Goal: Task Accomplishment & Management: Manage account settings

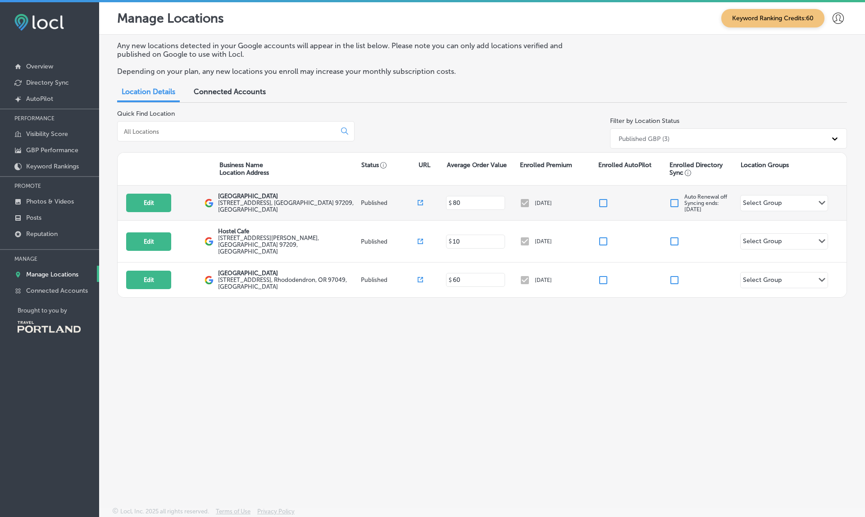
click at [606, 200] on input "checkbox" at bounding box center [603, 203] width 11 height 11
checkbox input "false"
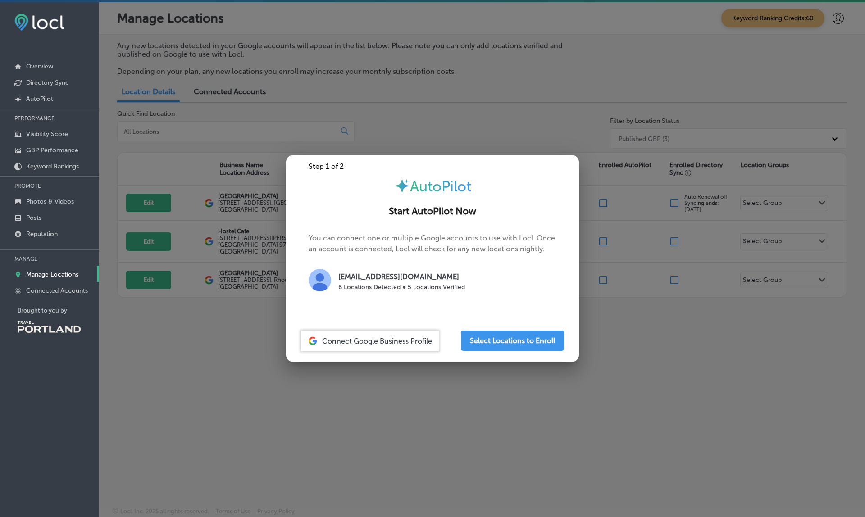
click at [572, 114] on div at bounding box center [432, 258] width 865 height 517
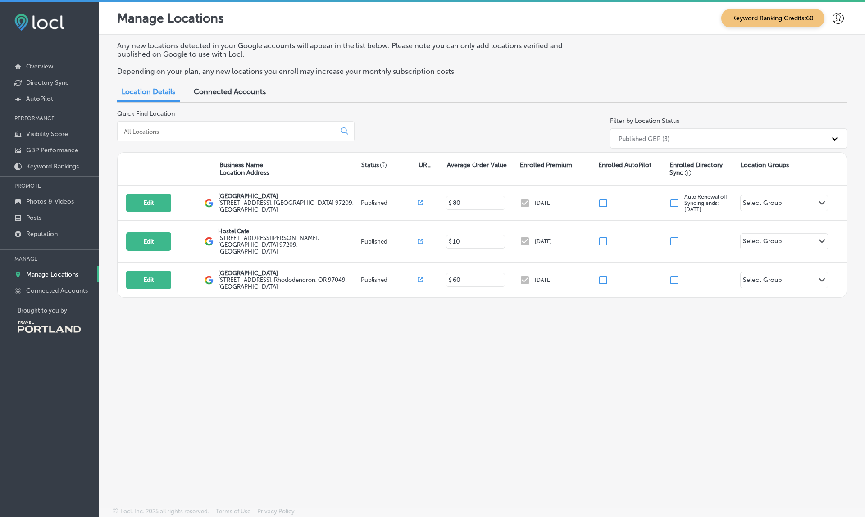
click at [837, 17] on icon at bounding box center [838, 18] width 11 height 11
click at [818, 50] on p "My Account" at bounding box center [826, 51] width 41 height 11
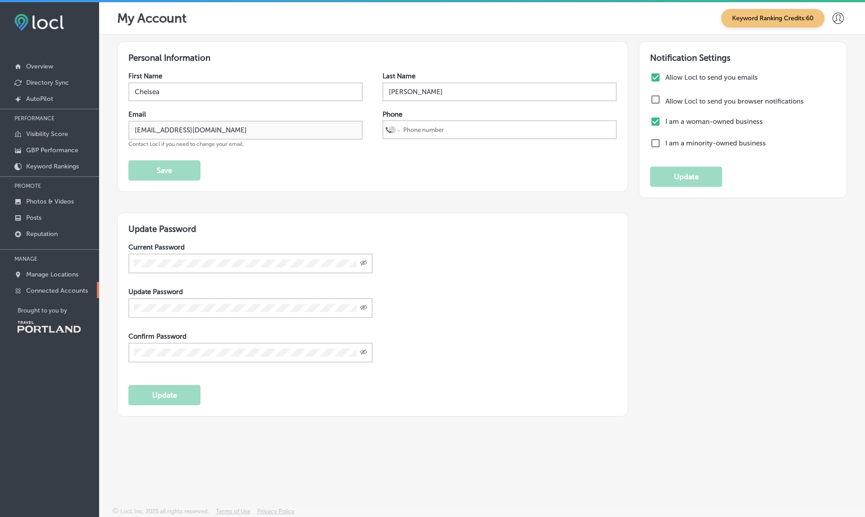
click at [68, 293] on p "Connected Accounts" at bounding box center [57, 291] width 62 height 8
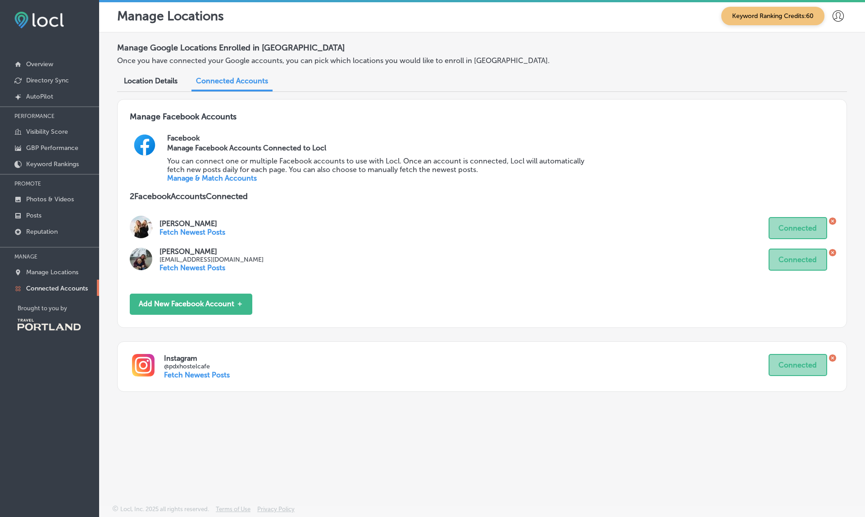
scroll to position [2, 0]
click at [240, 174] on link "Manage & Match Accounts" at bounding box center [212, 178] width 90 height 9
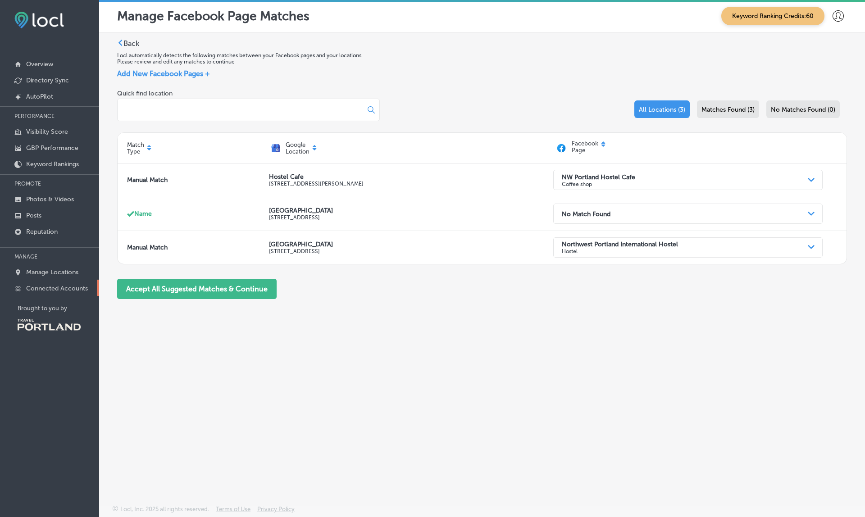
click at [71, 290] on p "Connected Accounts" at bounding box center [57, 289] width 62 height 8
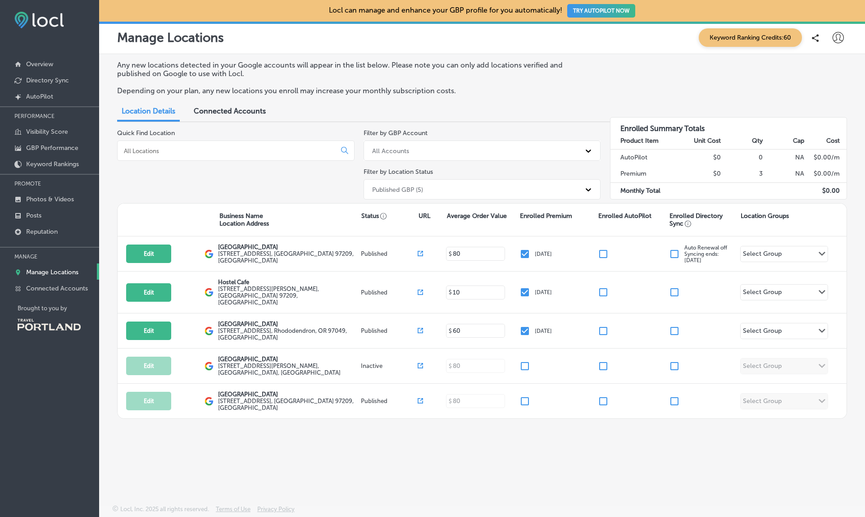
click at [244, 107] on span "Connected Accounts" at bounding box center [230, 111] width 72 height 9
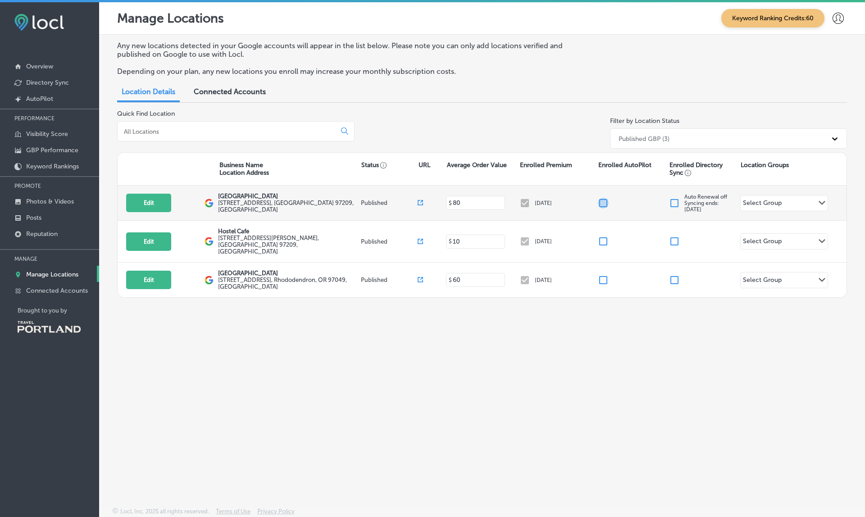
click at [607, 199] on input "checkbox" at bounding box center [603, 203] width 11 height 11
checkbox input "false"
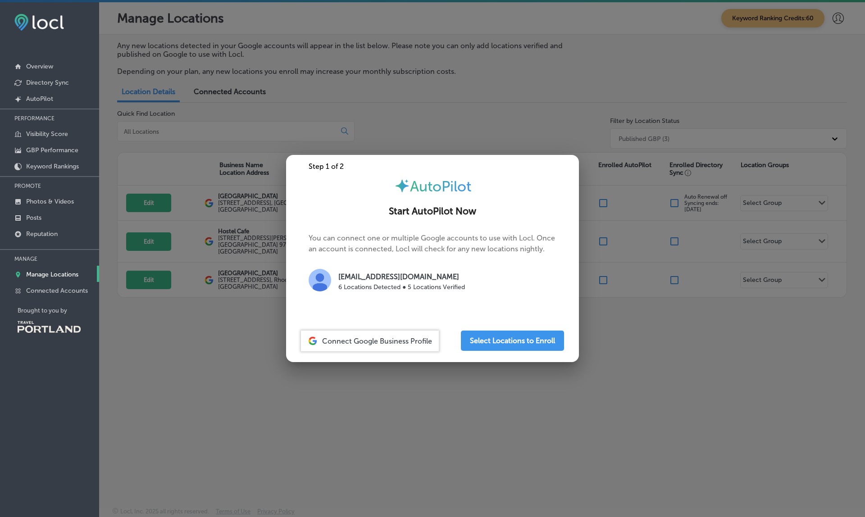
click at [648, 287] on div at bounding box center [432, 258] width 865 height 517
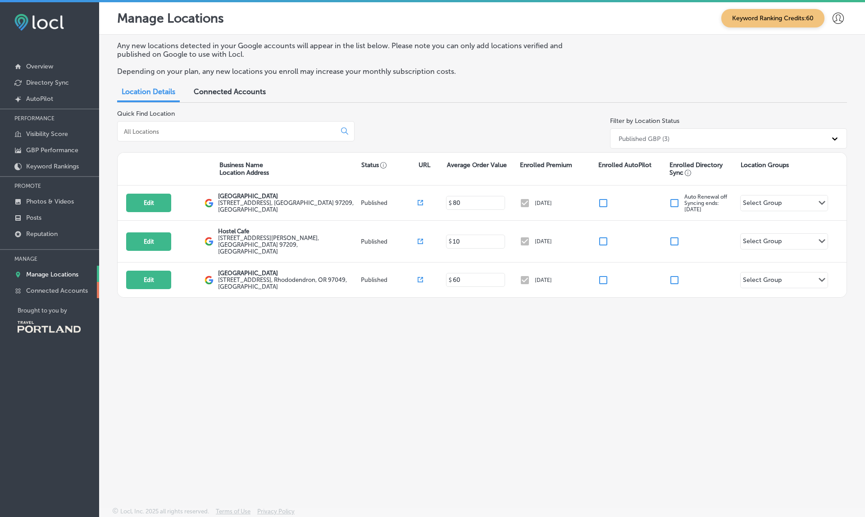
click at [69, 294] on p "Connected Accounts" at bounding box center [57, 291] width 62 height 8
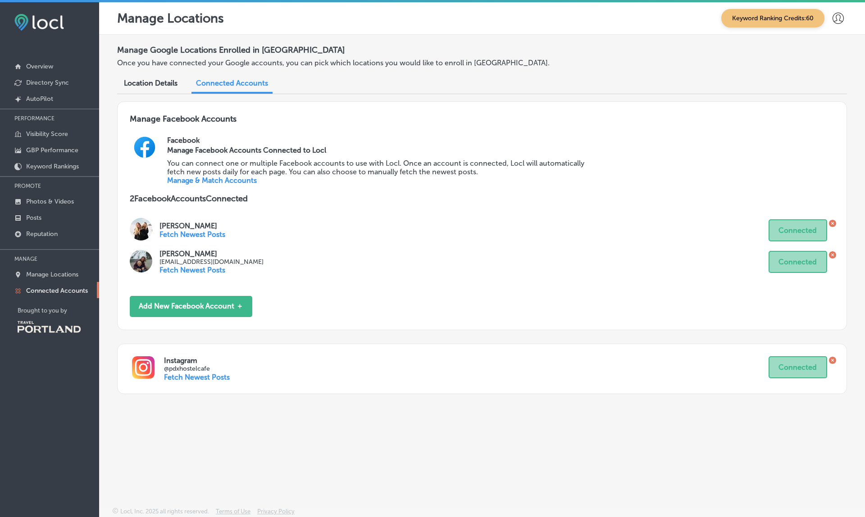
click at [189, 365] on p "@pdxhostelcafe" at bounding box center [466, 369] width 605 height 8
copy p "pdxhostelcafe"
click at [41, 214] on link "Posts" at bounding box center [49, 217] width 99 height 16
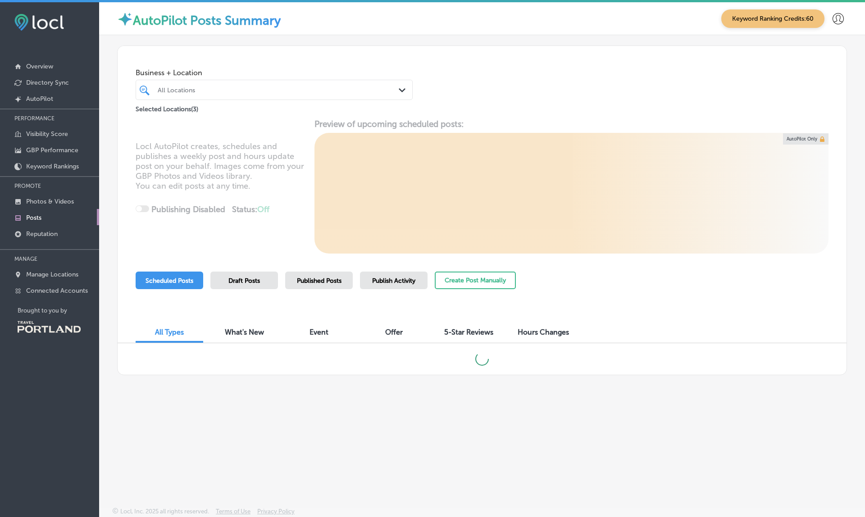
click at [255, 278] on span "Draft Posts" at bounding box center [245, 281] width 32 height 8
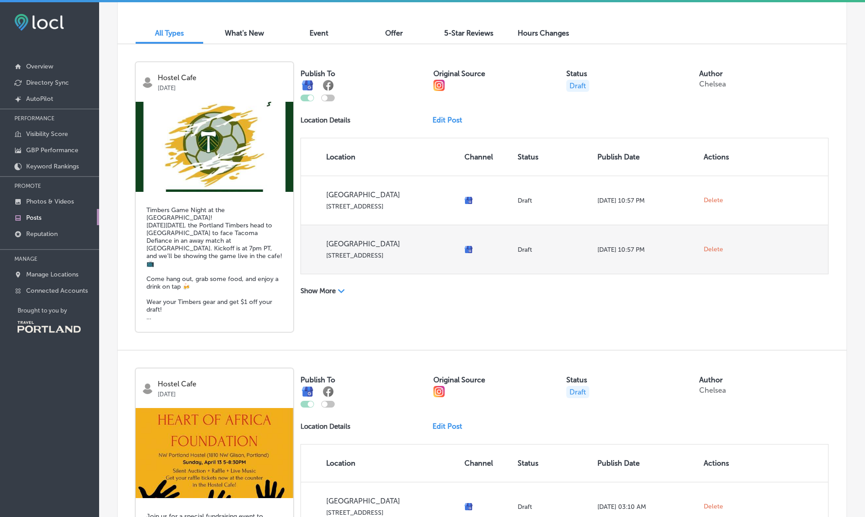
scroll to position [296, 0]
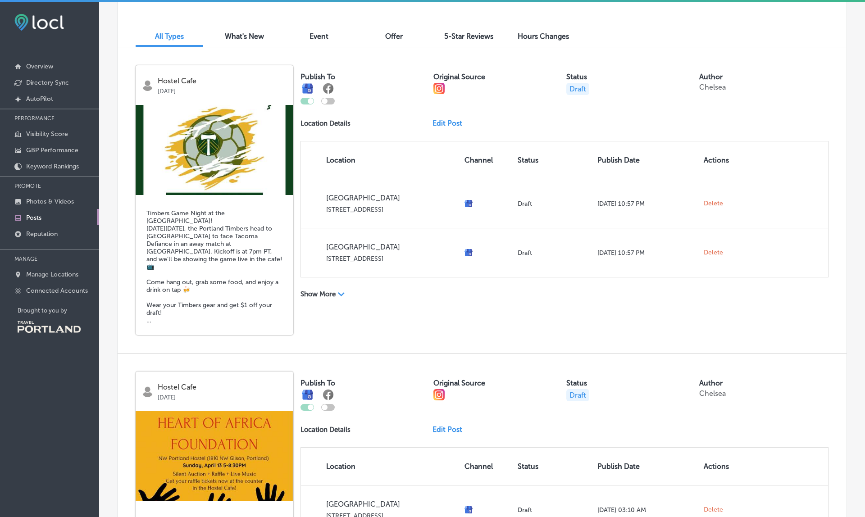
click at [344, 293] on div "Path Created with Sketch." at bounding box center [341, 293] width 7 height 7
click at [343, 297] on div "Path Created with Sketch." at bounding box center [338, 300] width 7 height 7
click at [340, 293] on polygon at bounding box center [341, 295] width 7 height 4
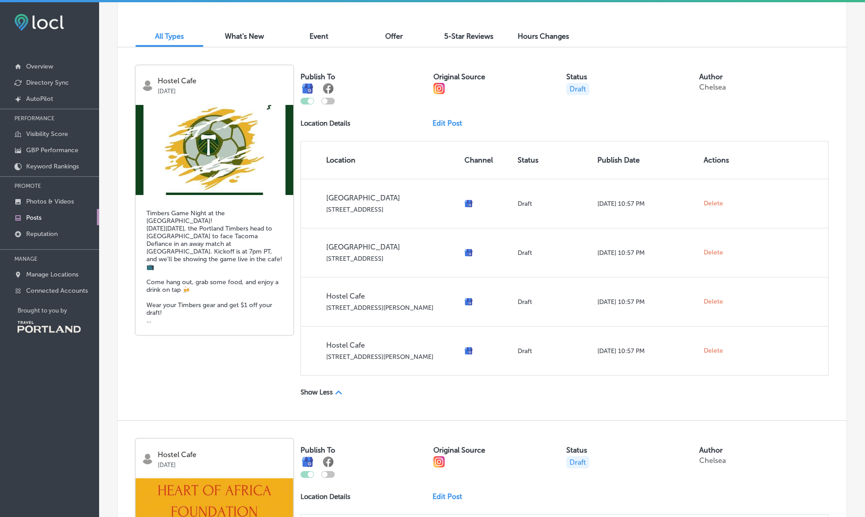
click at [325, 389] on p "Show Less" at bounding box center [317, 393] width 32 height 8
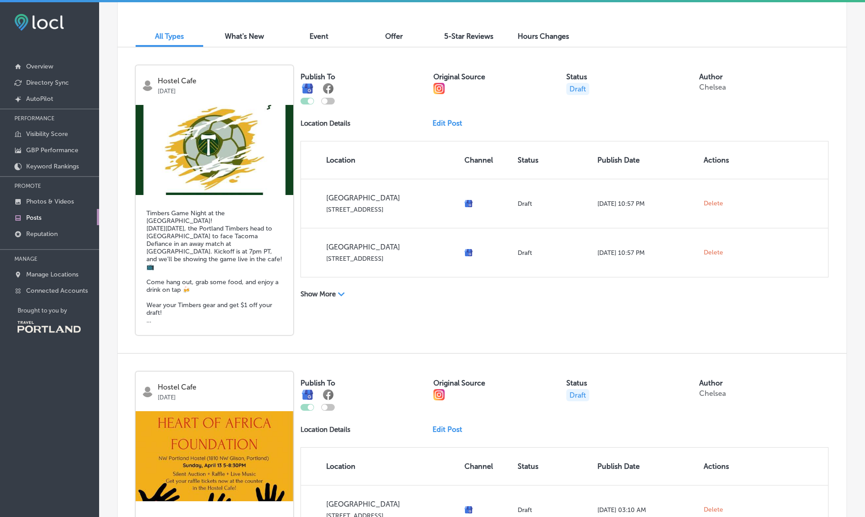
click at [331, 290] on p "Show More" at bounding box center [318, 294] width 35 height 8
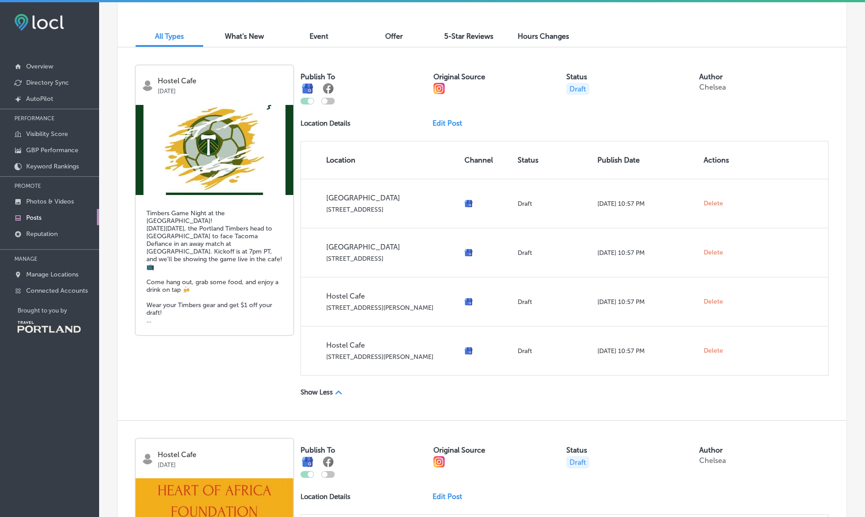
click at [332, 381] on div "Show Less Path Created with Sketch." at bounding box center [565, 389] width 528 height 17
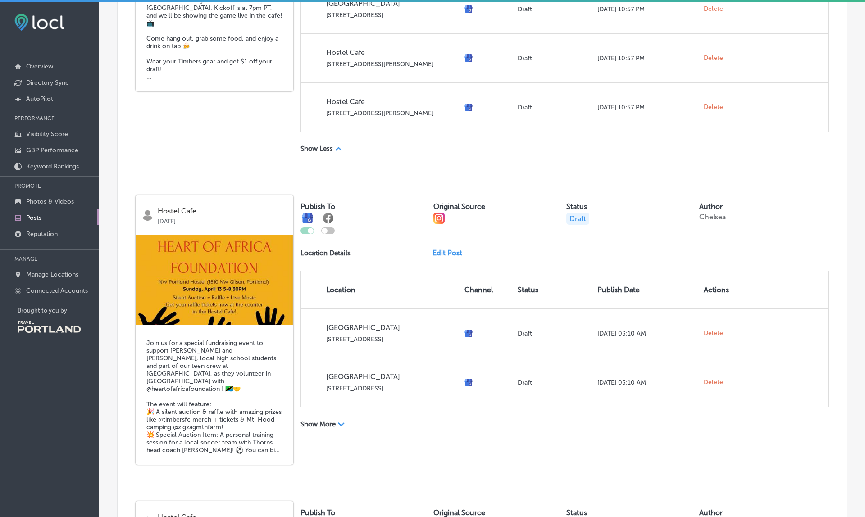
scroll to position [543, 0]
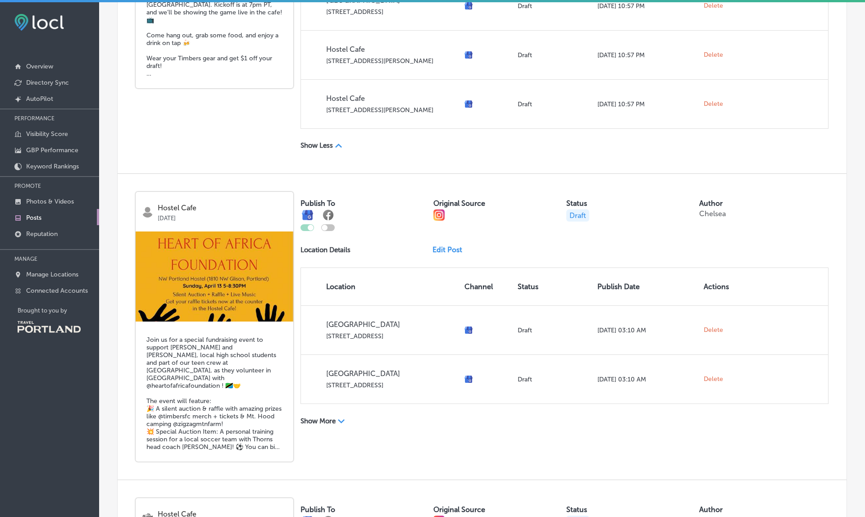
click at [338, 417] on div "Show More Path Created with Sketch." at bounding box center [367, 421] width 132 height 9
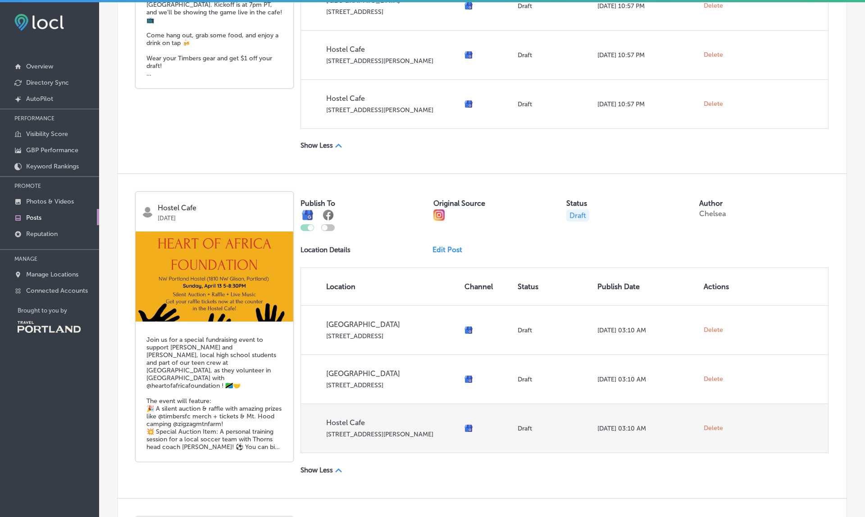
click at [338, 431] on p "1810 Northwest Glisan Street" at bounding box center [391, 435] width 131 height 8
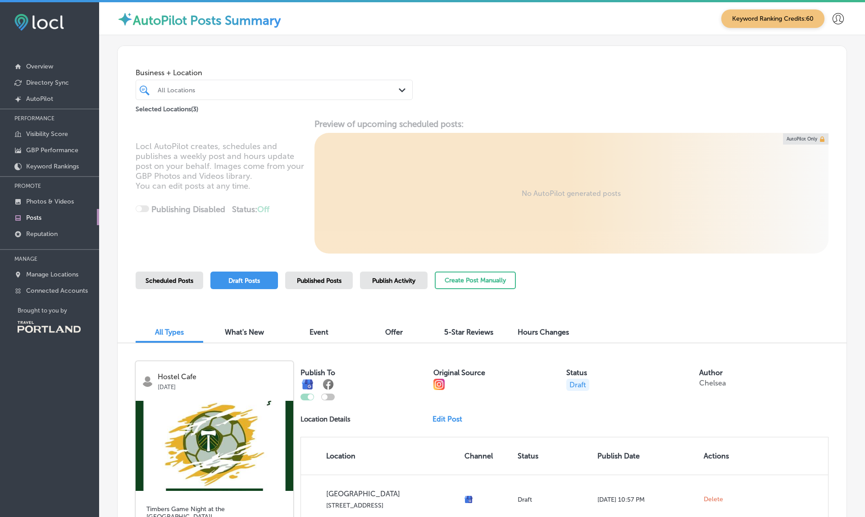
scroll to position [0, 0]
click at [572, 93] on div "Business + Location All Locations Path Created with Sketch. Selected Locations …" at bounding box center [482, 80] width 729 height 69
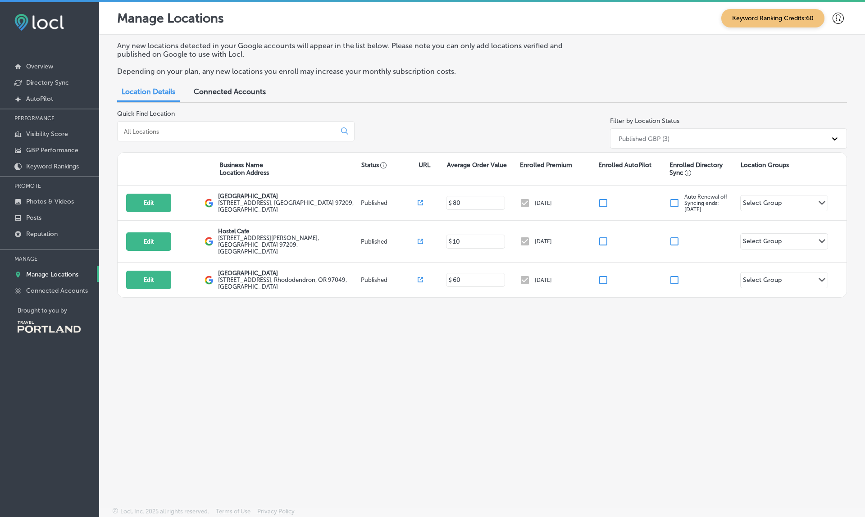
click at [499, 84] on div "Location Details Connected Accounts" at bounding box center [482, 93] width 730 height 20
click at [52, 101] on p "AutoPilot" at bounding box center [39, 99] width 27 height 8
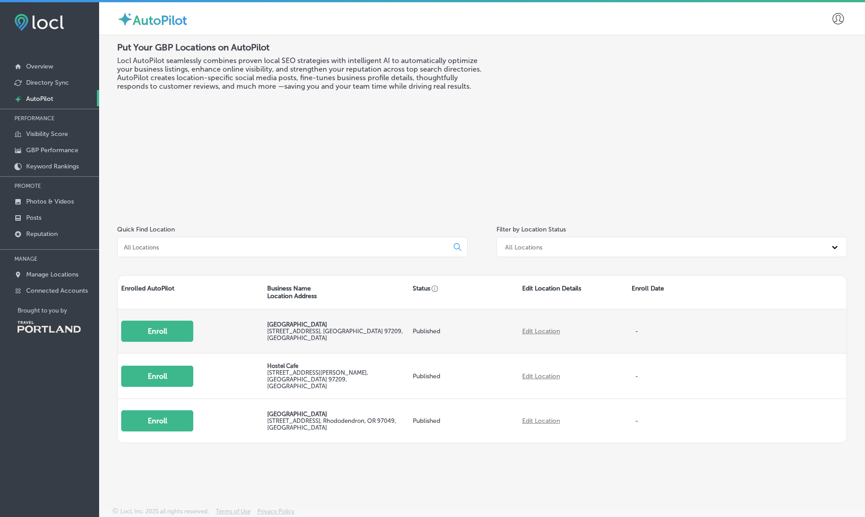
click at [154, 331] on button "Enroll" at bounding box center [157, 331] width 72 height 21
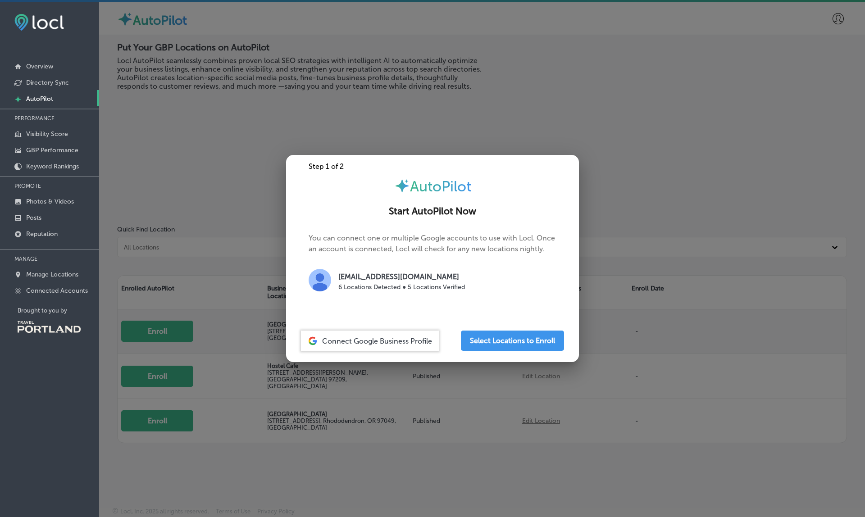
click at [154, 331] on div at bounding box center [432, 258] width 865 height 517
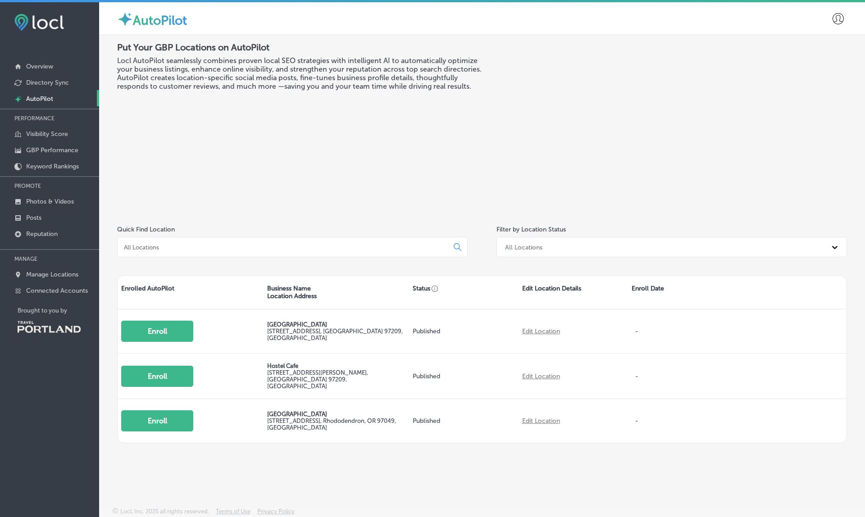
click at [389, 155] on div "Put Your GBP Locations on AutoPilot Locl AutoPilot seamlessly combines proven l…" at bounding box center [299, 125] width 365 height 166
click at [525, 254] on div "All Locations" at bounding box center [672, 247] width 351 height 20
click at [835, 21] on icon at bounding box center [838, 18] width 11 height 11
click at [820, 52] on p "My Account" at bounding box center [826, 51] width 41 height 11
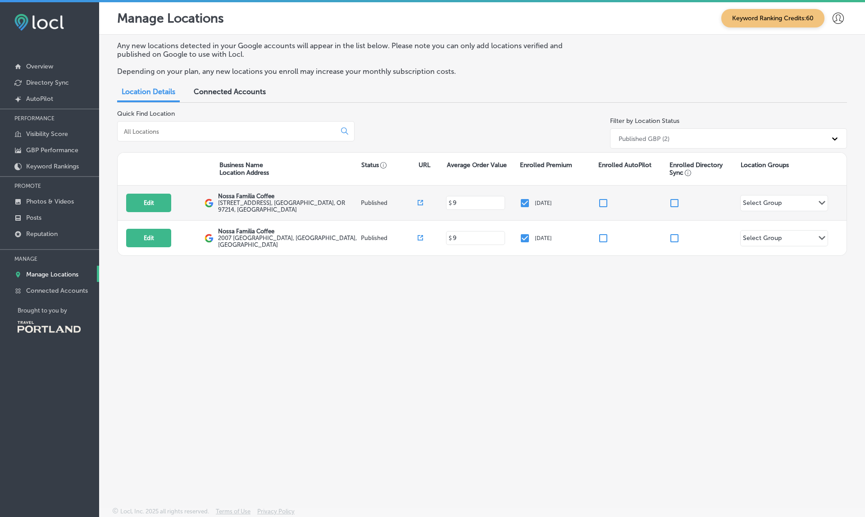
click at [606, 201] on input "checkbox" at bounding box center [603, 203] width 11 height 11
checkbox input "false"
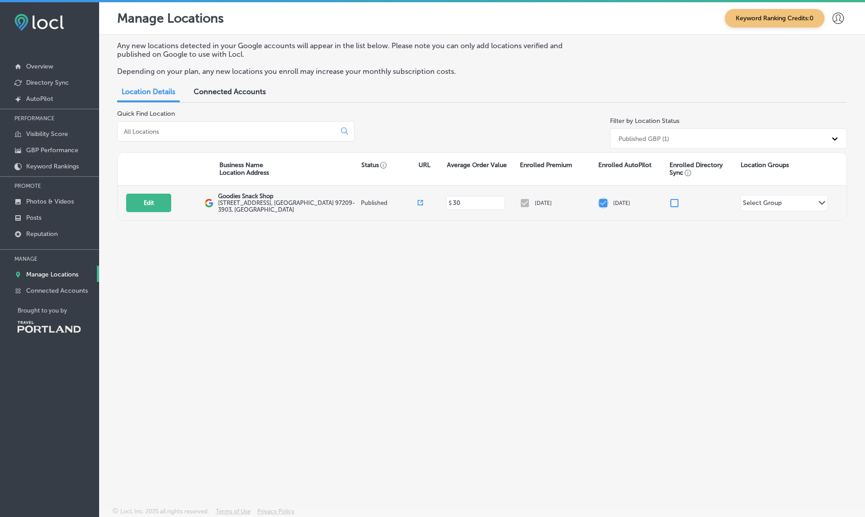
click at [605, 201] on input "checkbox" at bounding box center [603, 203] width 11 height 11
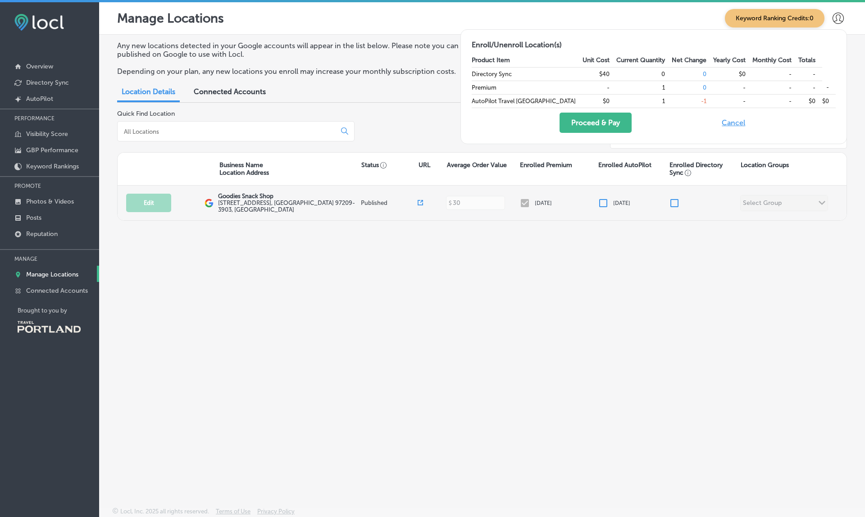
click at [605, 201] on input "checkbox" at bounding box center [603, 203] width 11 height 11
checkbox input "true"
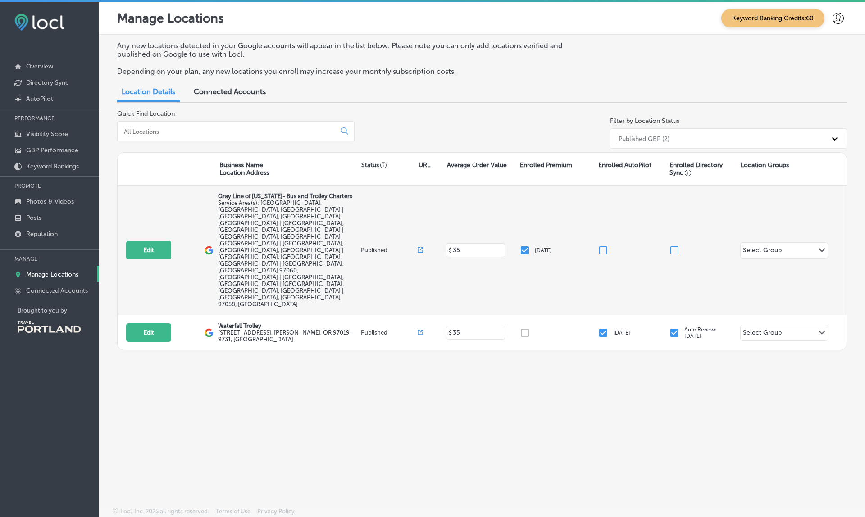
click at [604, 245] on input "checkbox" at bounding box center [603, 250] width 11 height 11
checkbox input "false"
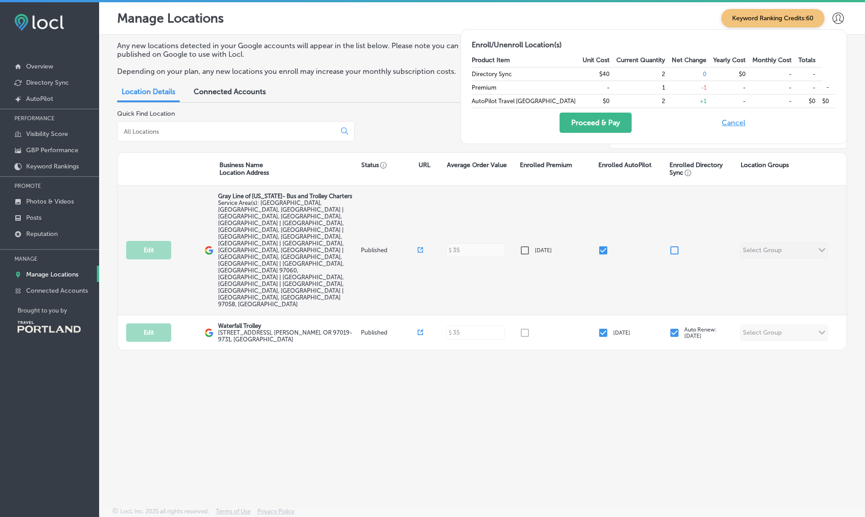
click at [604, 245] on input "checkbox" at bounding box center [603, 250] width 11 height 11
checkbox input "true"
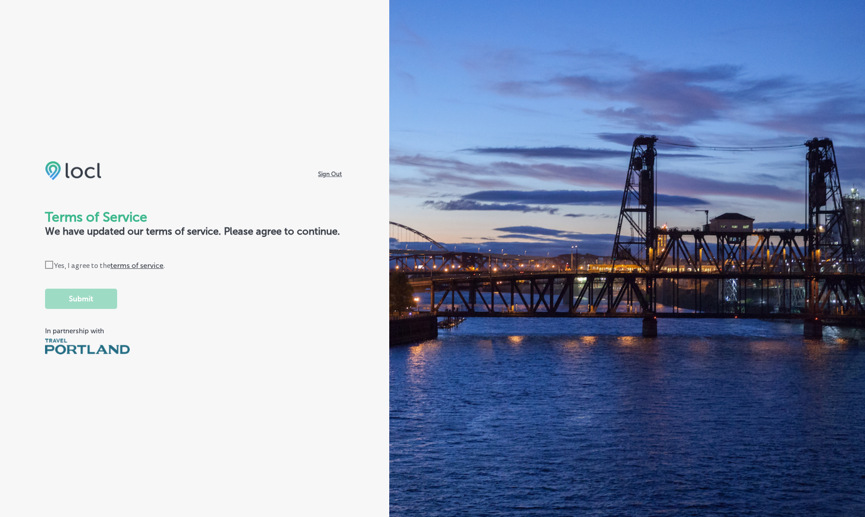
click at [49, 265] on icon "Check Created with Sketch." at bounding box center [49, 265] width 8 height 8
click at [0, 0] on input "Check Created with Sketch. Yes, I agree to the terms of service ." at bounding box center [0, 0] width 0 height 0
click at [77, 299] on button "Submit" at bounding box center [81, 299] width 72 height 20
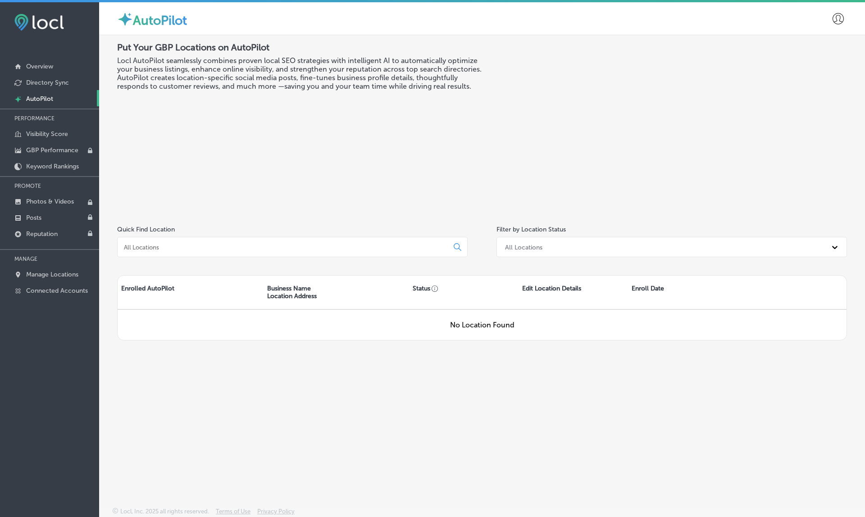
click at [367, 222] on div "Put Your GBP Locations on AutoPilot Locl AutoPilot seamlessly combines proven l…" at bounding box center [482, 155] width 730 height 226
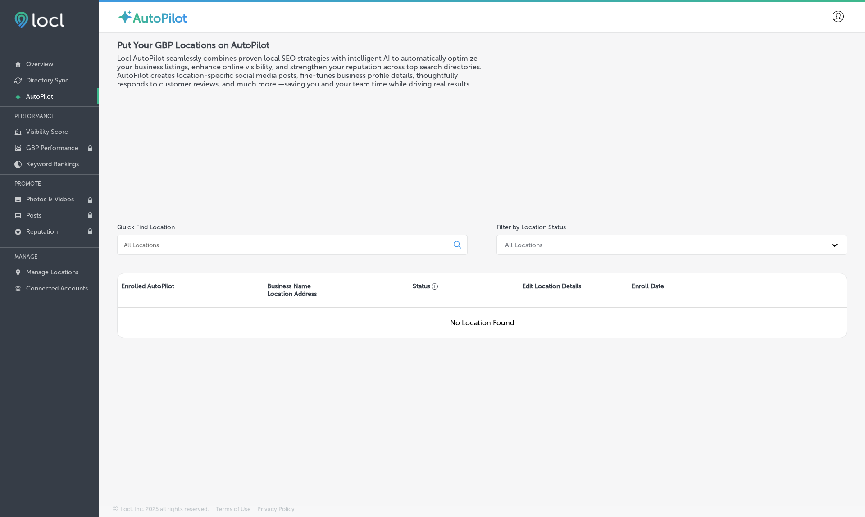
scroll to position [2, 0]
click at [52, 274] on p "Manage Locations" at bounding box center [52, 273] width 52 height 8
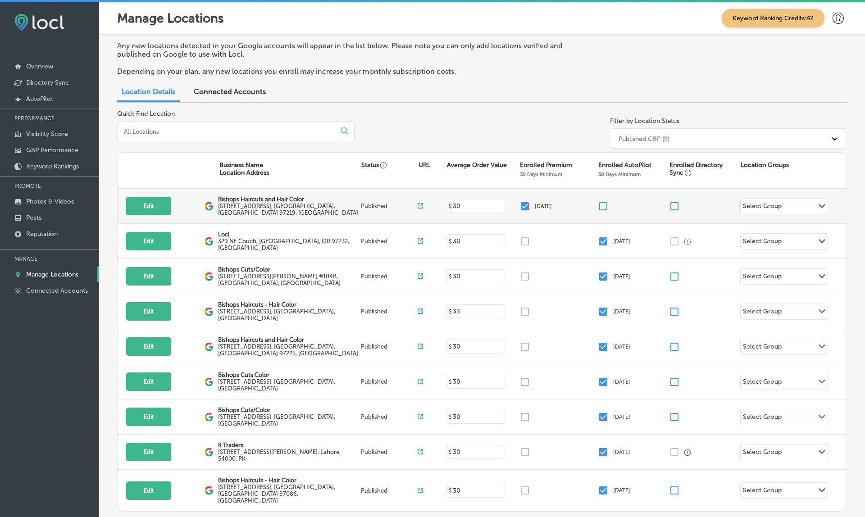
click at [604, 201] on input "checkbox" at bounding box center [603, 206] width 11 height 11
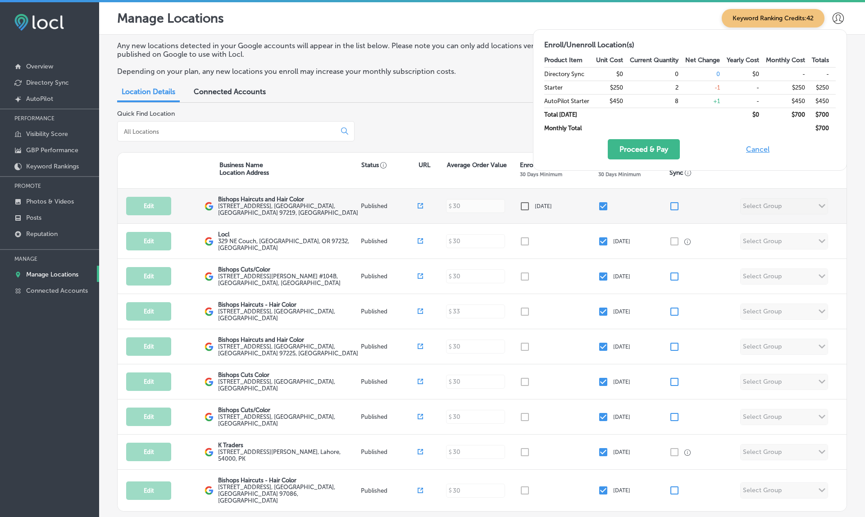
checkbox input "false"
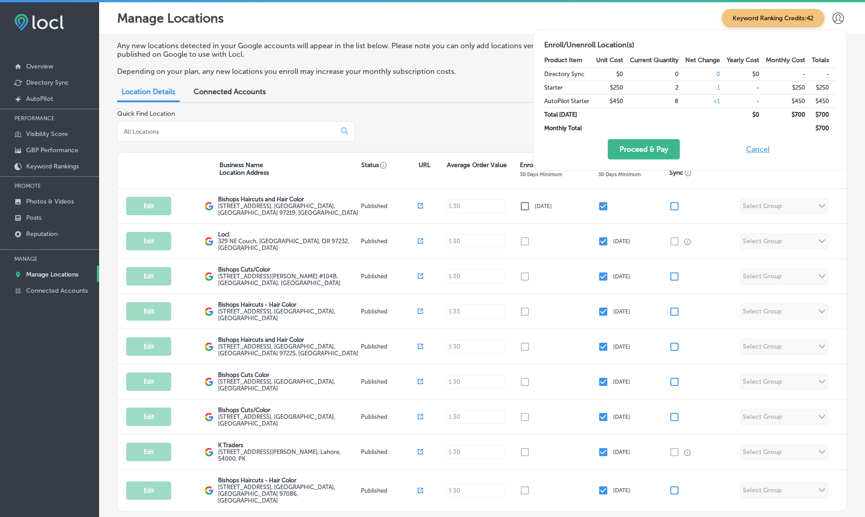
click at [751, 151] on button "Cancel" at bounding box center [758, 149] width 29 height 20
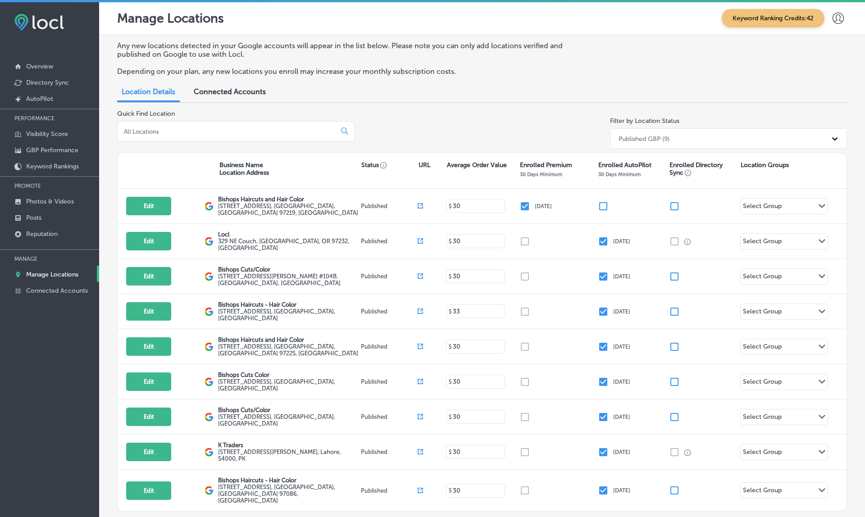
checkbox input "true"
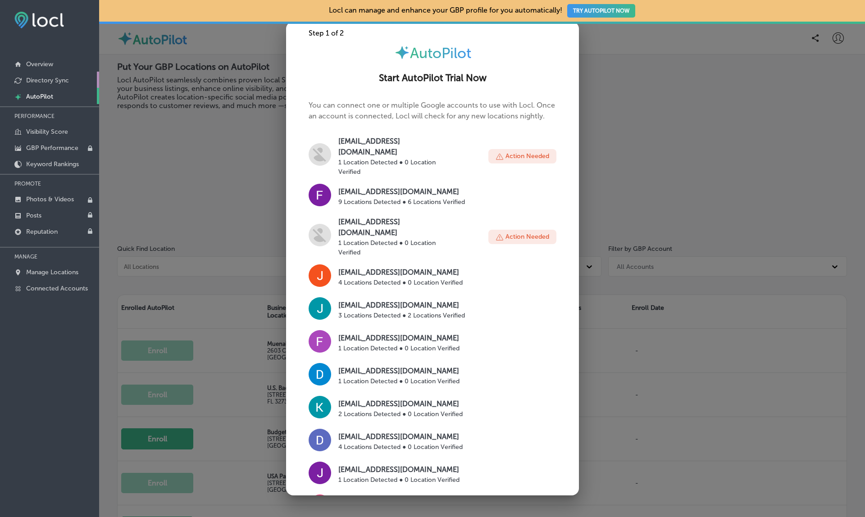
click at [50, 83] on p "Directory Sync" at bounding box center [47, 81] width 43 height 8
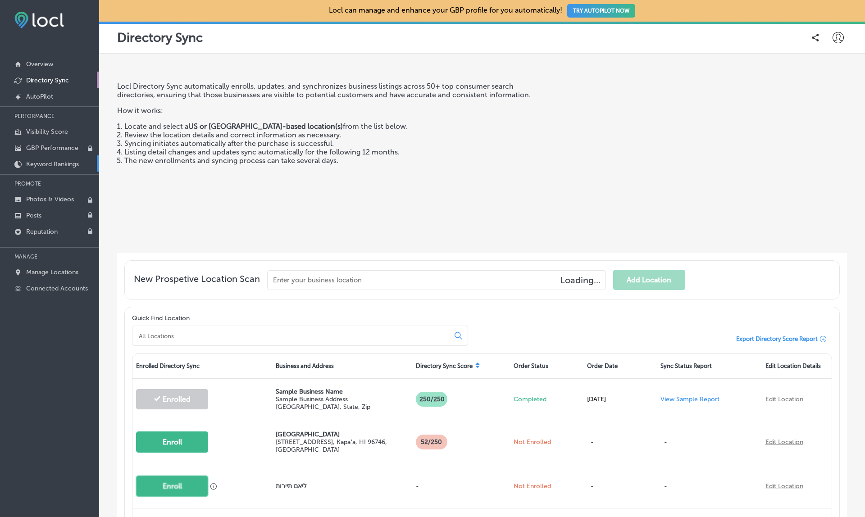
click at [48, 161] on p "Keyword Rankings" at bounding box center [52, 164] width 53 height 8
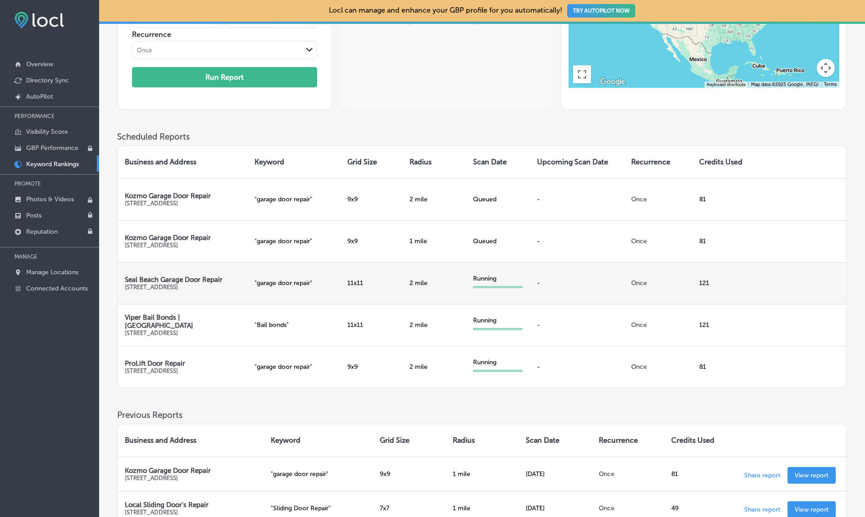
scroll to position [152, 0]
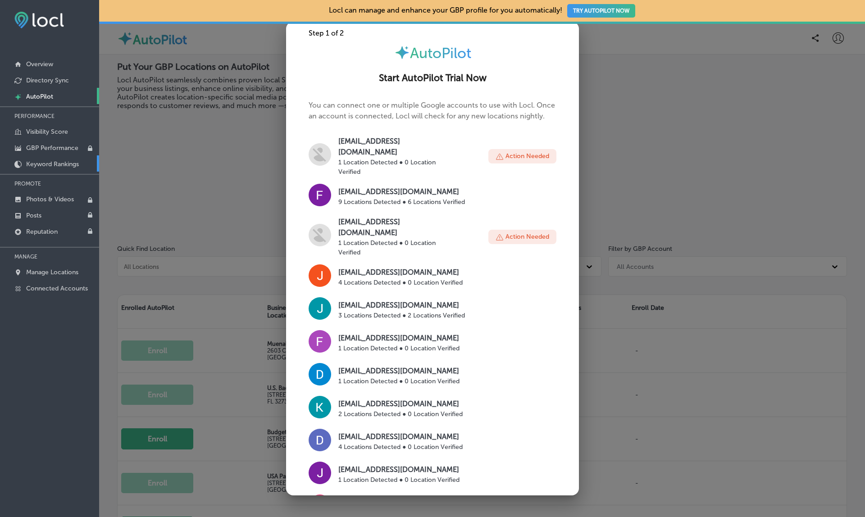
click at [59, 162] on p "Keyword Rankings" at bounding box center [52, 164] width 53 height 8
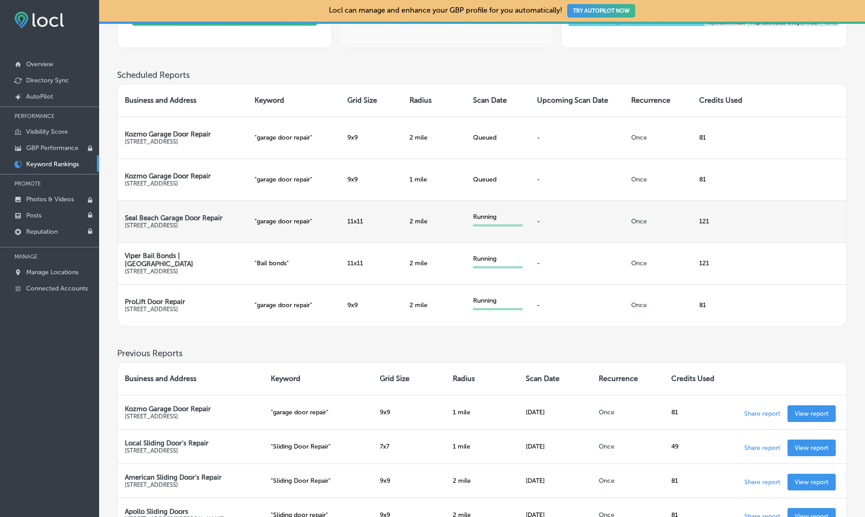
scroll to position [216, 0]
